Goal: Check status: Check status

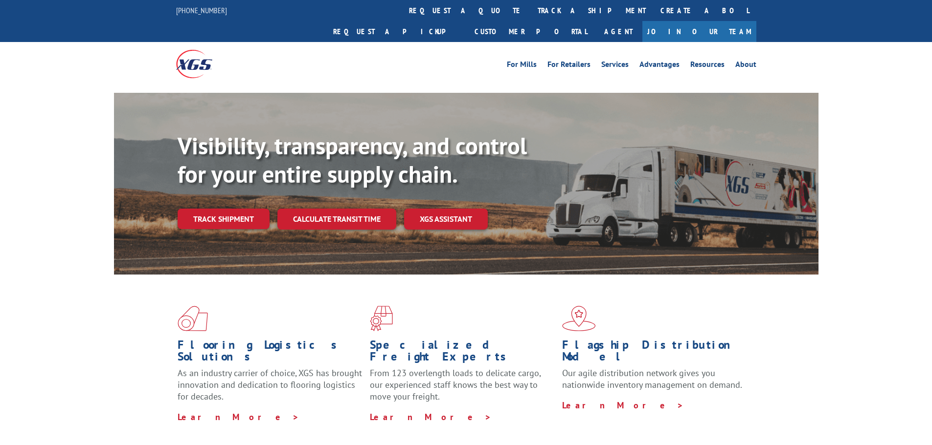
click at [240, 209] on link "Track shipment" at bounding box center [224, 219] width 92 height 21
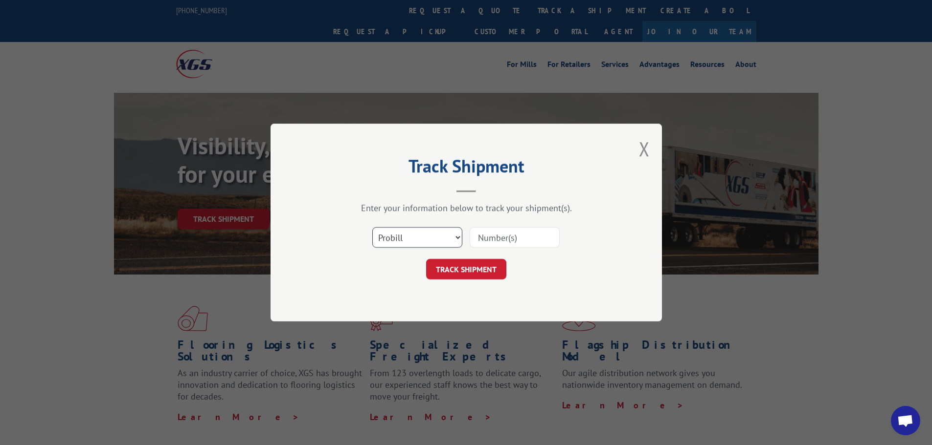
click at [427, 235] on select "Select category... Probill BOL PO" at bounding box center [417, 237] width 90 height 21
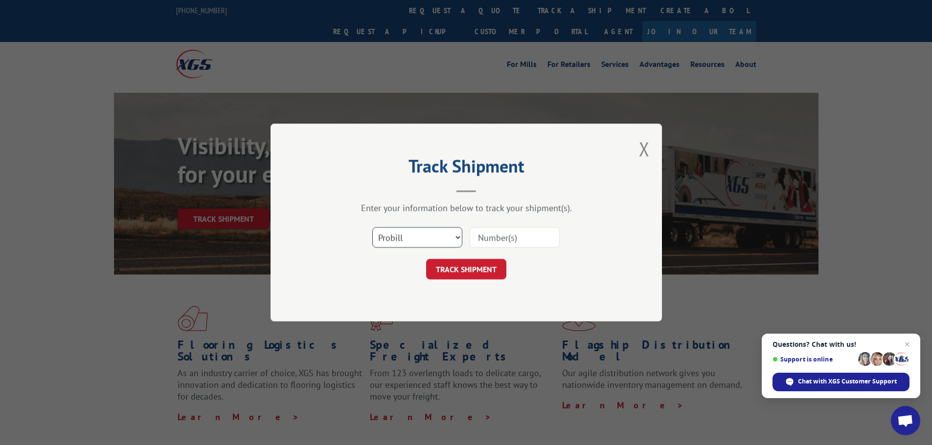
select select "bol"
click at [372, 227] on select "Select category... Probill BOL PO" at bounding box center [417, 237] width 90 height 21
click at [488, 233] on input at bounding box center [514, 237] width 90 height 21
paste input "6021381"
type input "6021381"
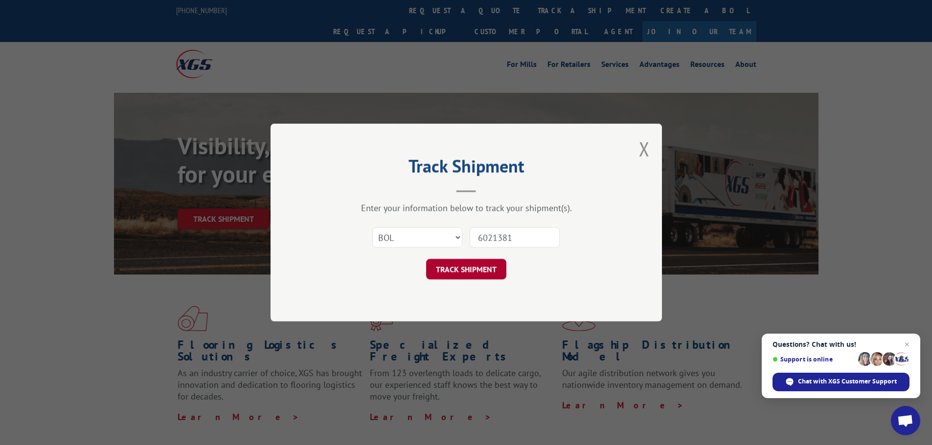
click at [480, 272] on button "TRACK SHIPMENT" at bounding box center [466, 269] width 80 height 21
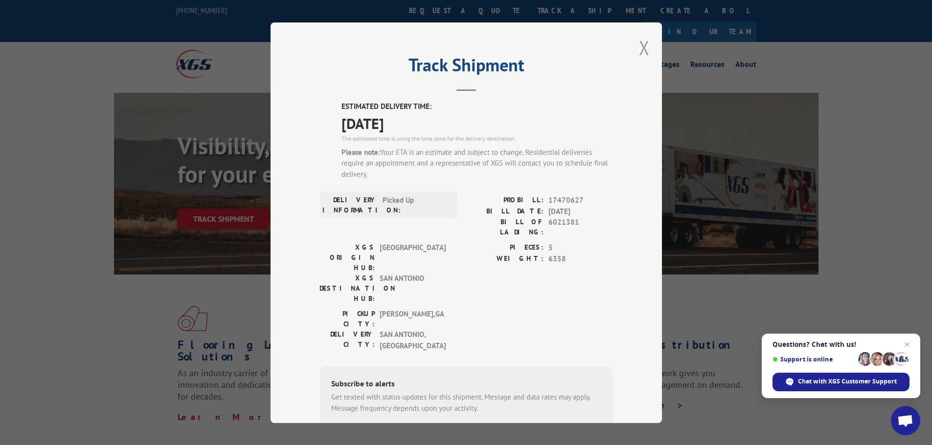
click at [639, 45] on button "Close modal" at bounding box center [644, 48] width 11 height 26
